Goal: Transaction & Acquisition: Purchase product/service

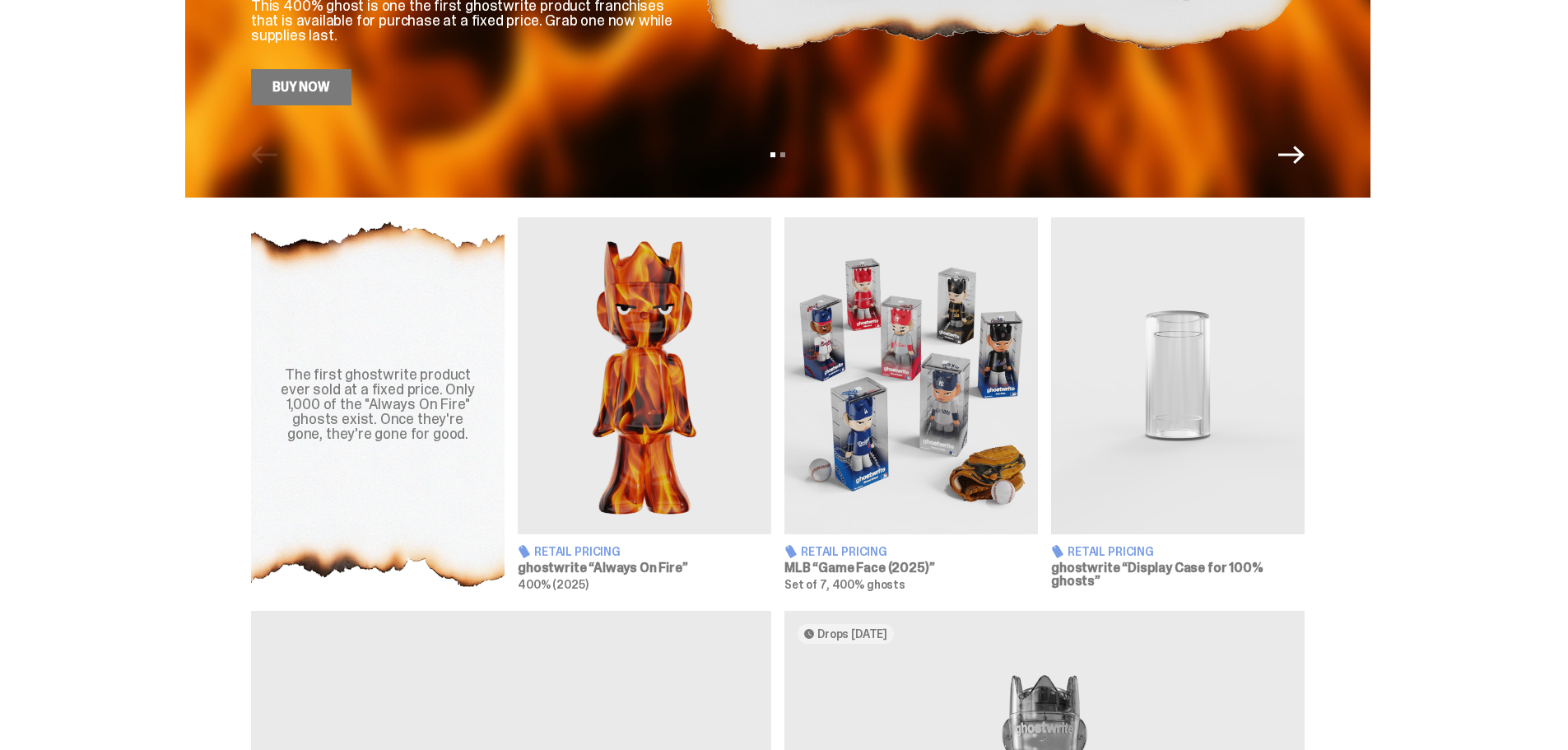
scroll to position [412, 0]
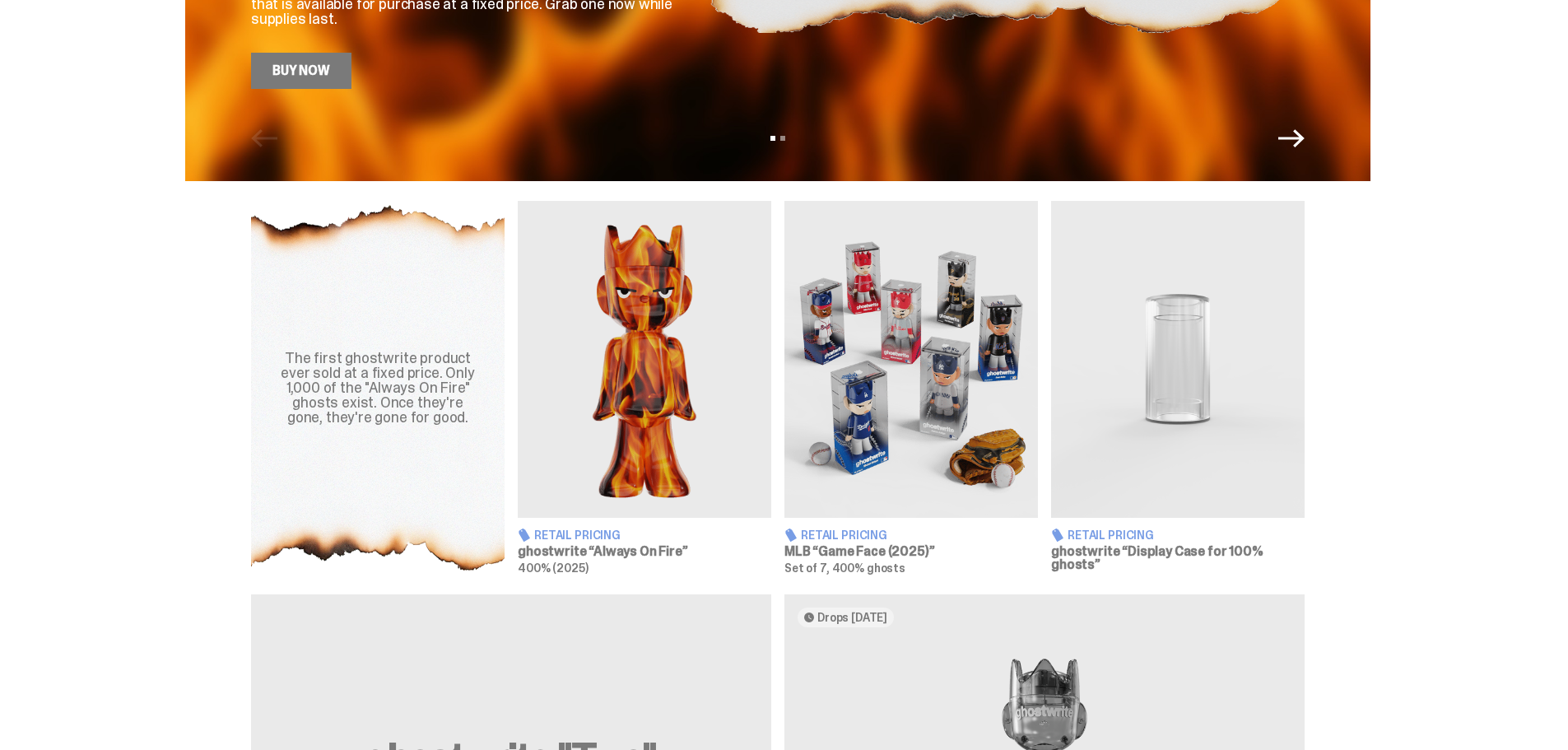
click at [920, 355] on img at bounding box center [911, 359] width 253 height 317
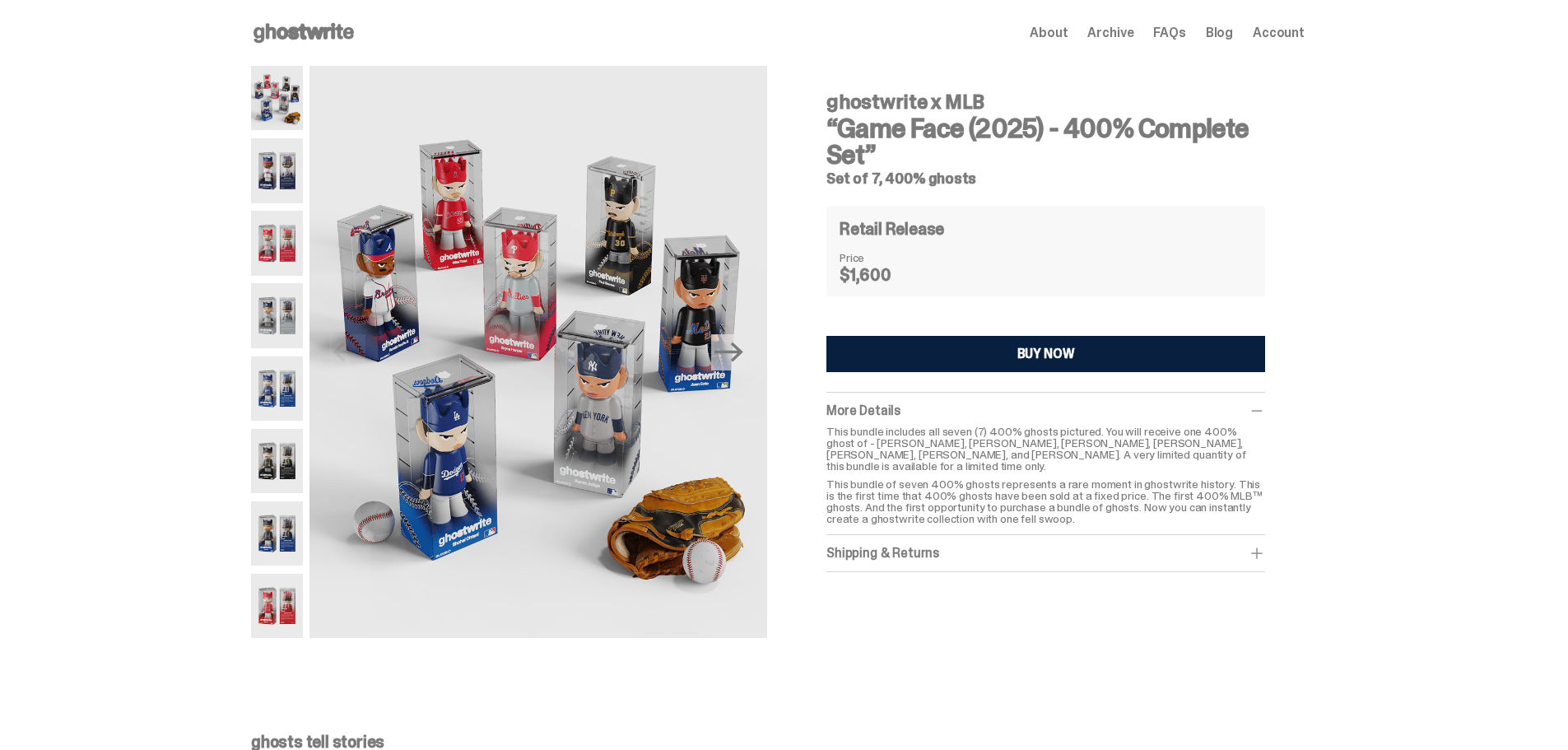
click at [978, 359] on button "BUY NOW" at bounding box center [1045, 354] width 438 height 36
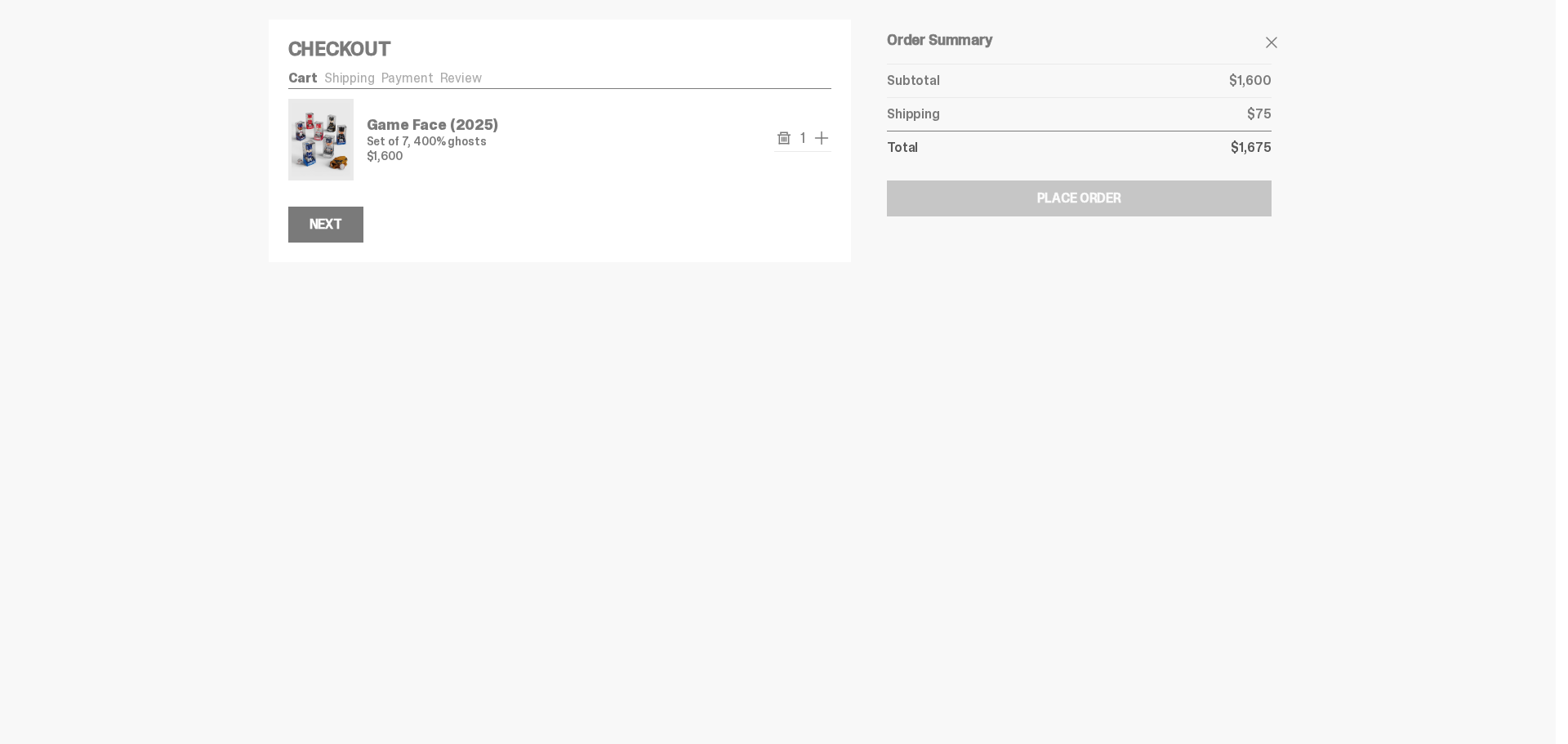
click at [820, 143] on span "add one" at bounding box center [822, 138] width 19 height 19
click at [820, 140] on span "add one" at bounding box center [822, 138] width 19 height 19
click at [827, 137] on span "add one" at bounding box center [822, 138] width 19 height 19
click at [722, 348] on div at bounding box center [784, 372] width 1568 height 744
click at [782, 135] on use "remove" at bounding box center [784, 138] width 13 height 12
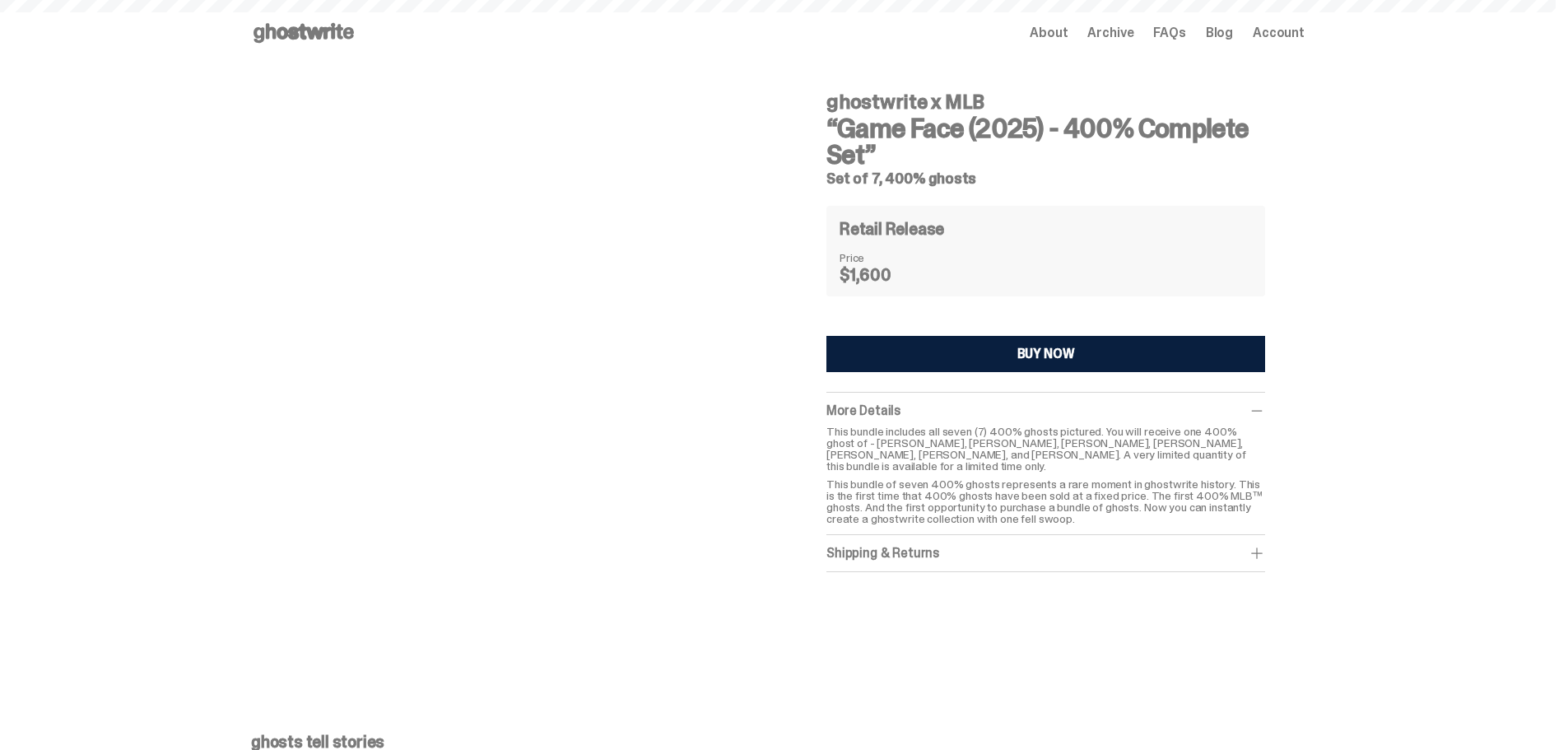
click at [1010, 355] on button "BUY NOW" at bounding box center [1045, 354] width 438 height 36
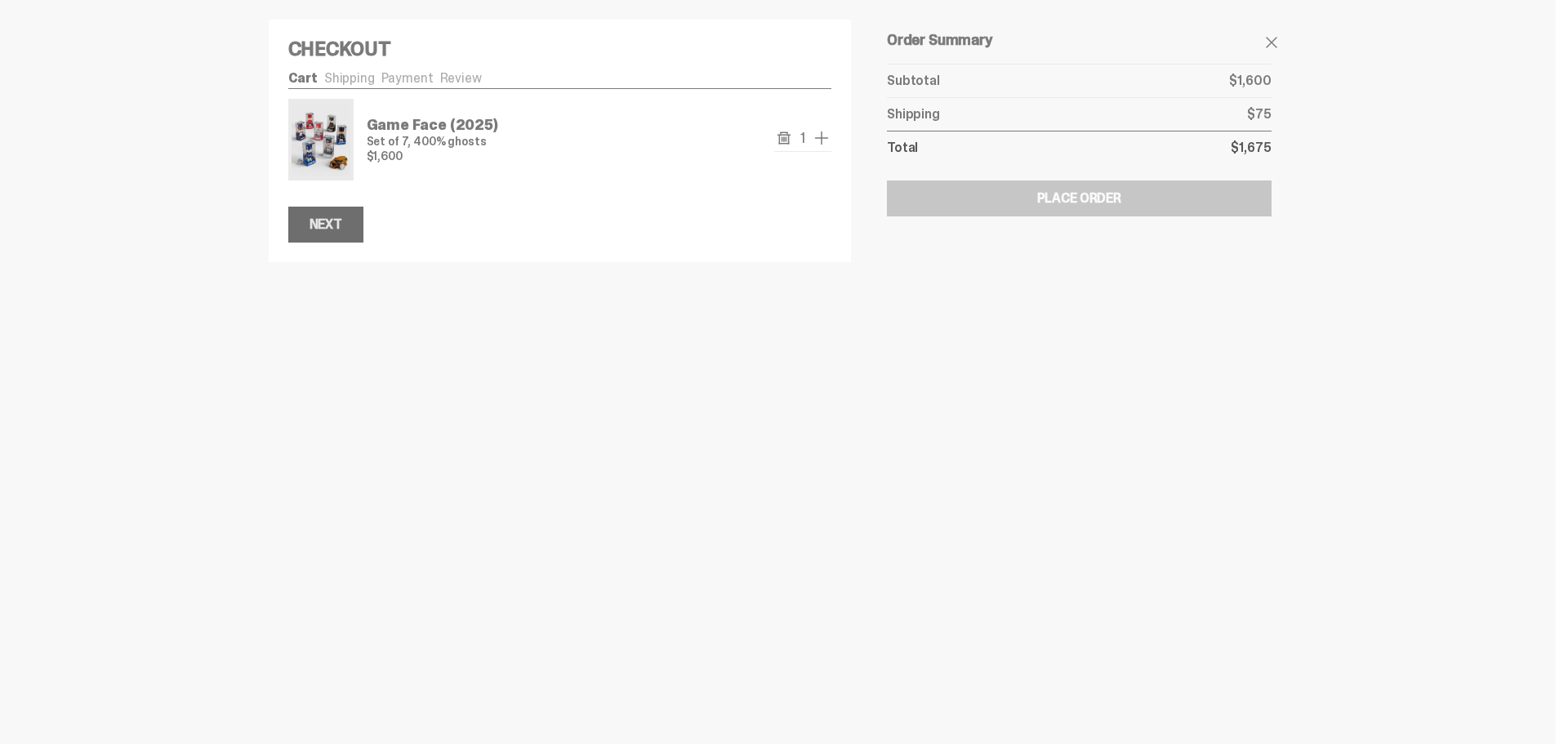
click at [320, 225] on div "Next" at bounding box center [326, 224] width 33 height 13
